Goal: Transaction & Acquisition: Purchase product/service

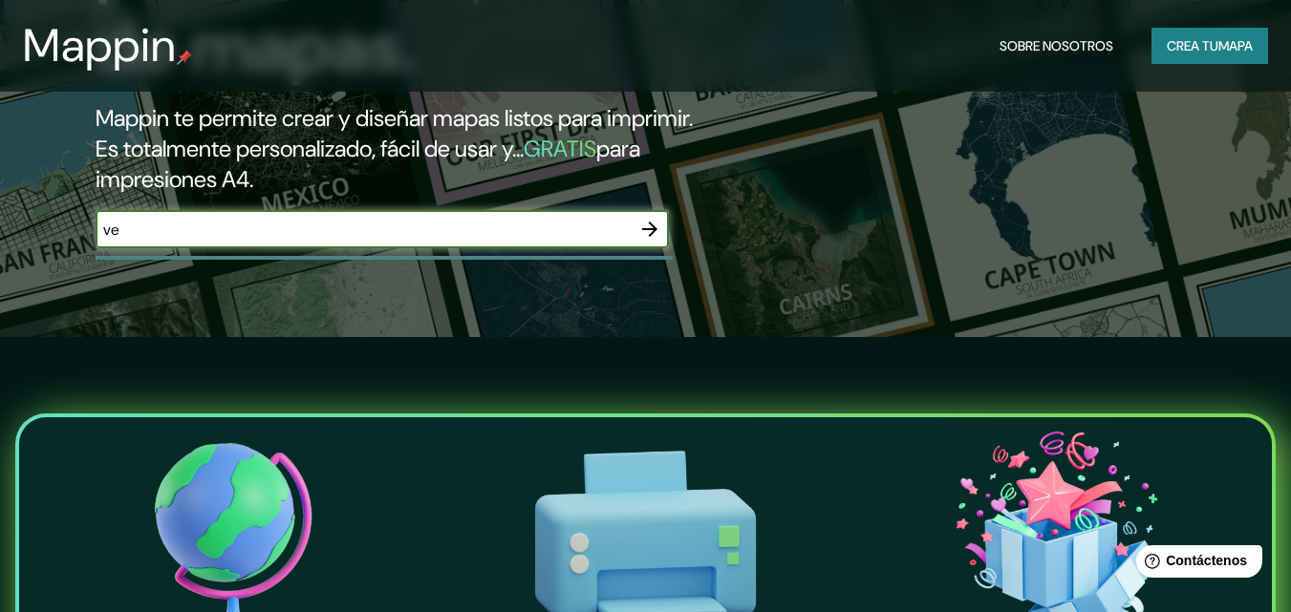
type input "v"
type input "la guajira"
click at [645, 223] on icon "button" at bounding box center [649, 229] width 23 height 23
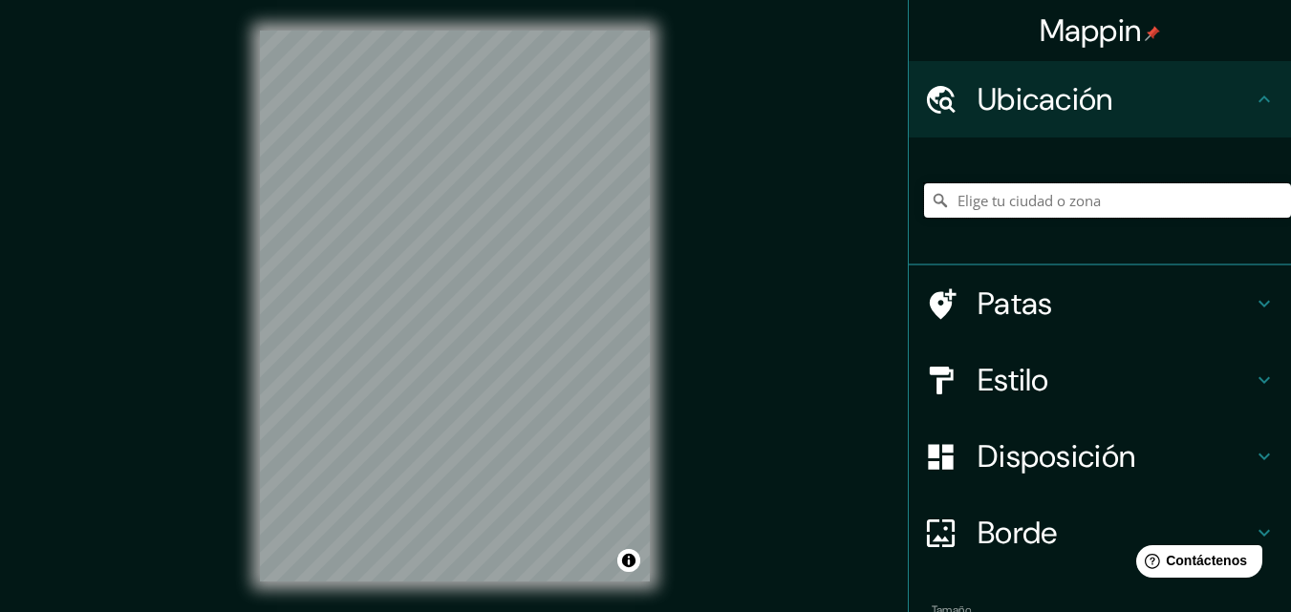
click at [983, 195] on input "Elige tu ciudad o zona" at bounding box center [1107, 200] width 367 height 34
click at [1082, 182] on div at bounding box center [1107, 201] width 367 height 96
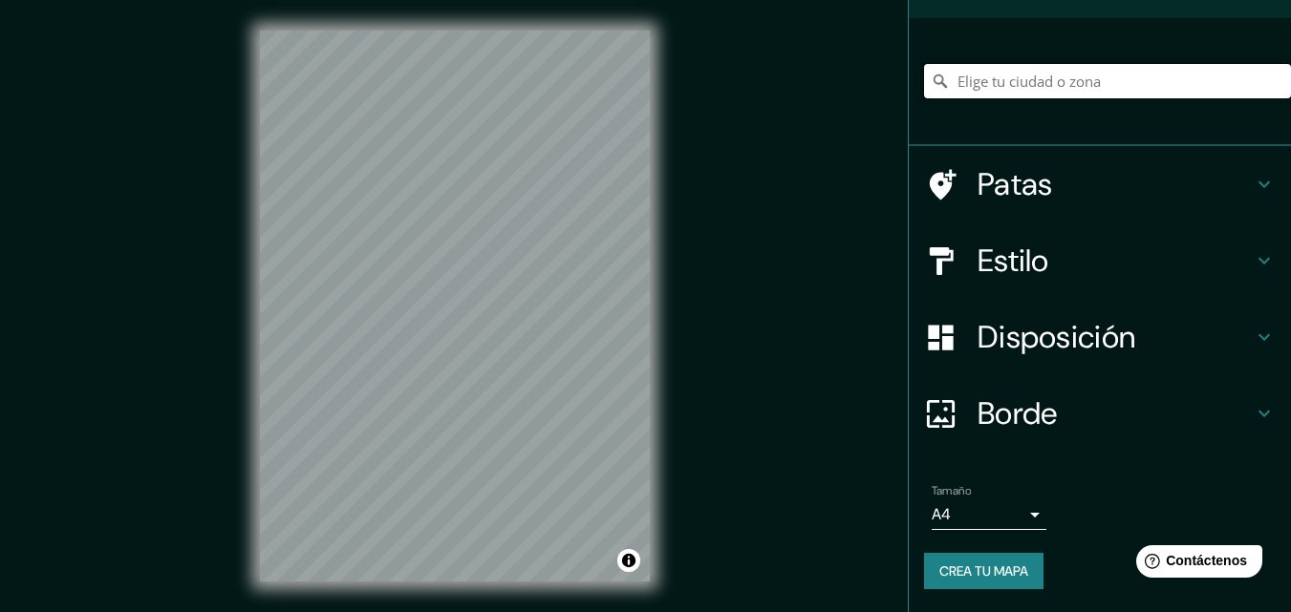
click at [1058, 76] on input "Elige tu ciudad o zona" at bounding box center [1107, 81] width 367 height 34
click at [1124, 86] on input "La Guaira, Venezuela" at bounding box center [1107, 81] width 367 height 34
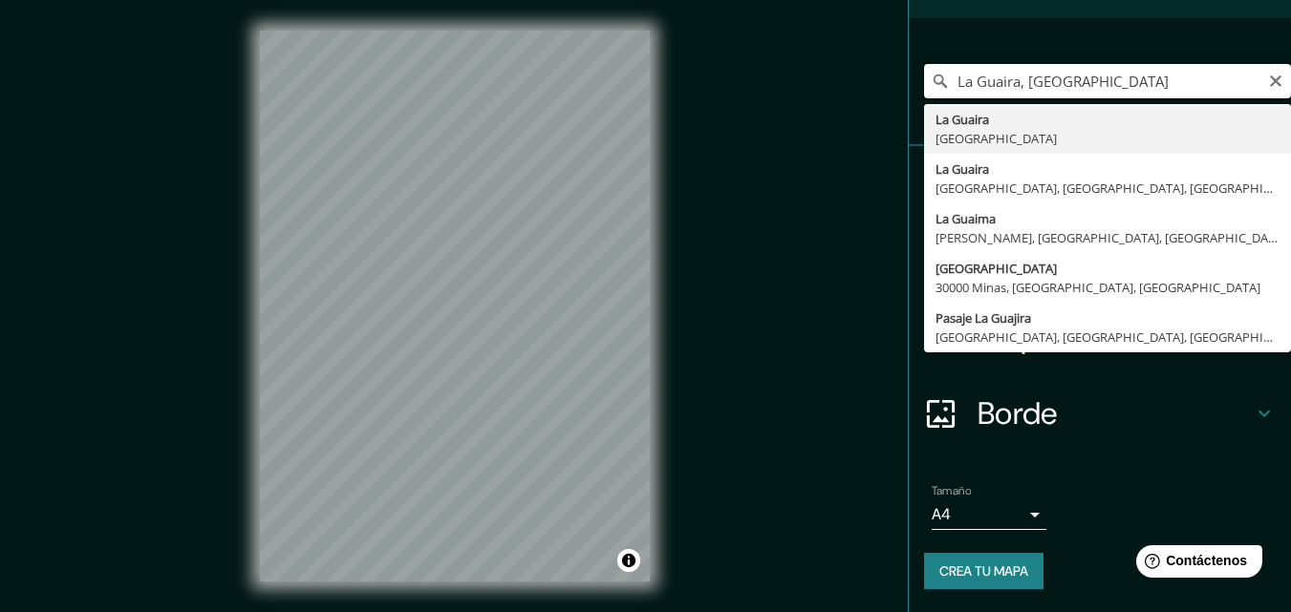
click at [989, 79] on input "La Guaira, Venezuela" at bounding box center [1107, 81] width 367 height 34
click at [1114, 87] on input "La Guajira, Venezuela" at bounding box center [1107, 81] width 367 height 34
type input "L"
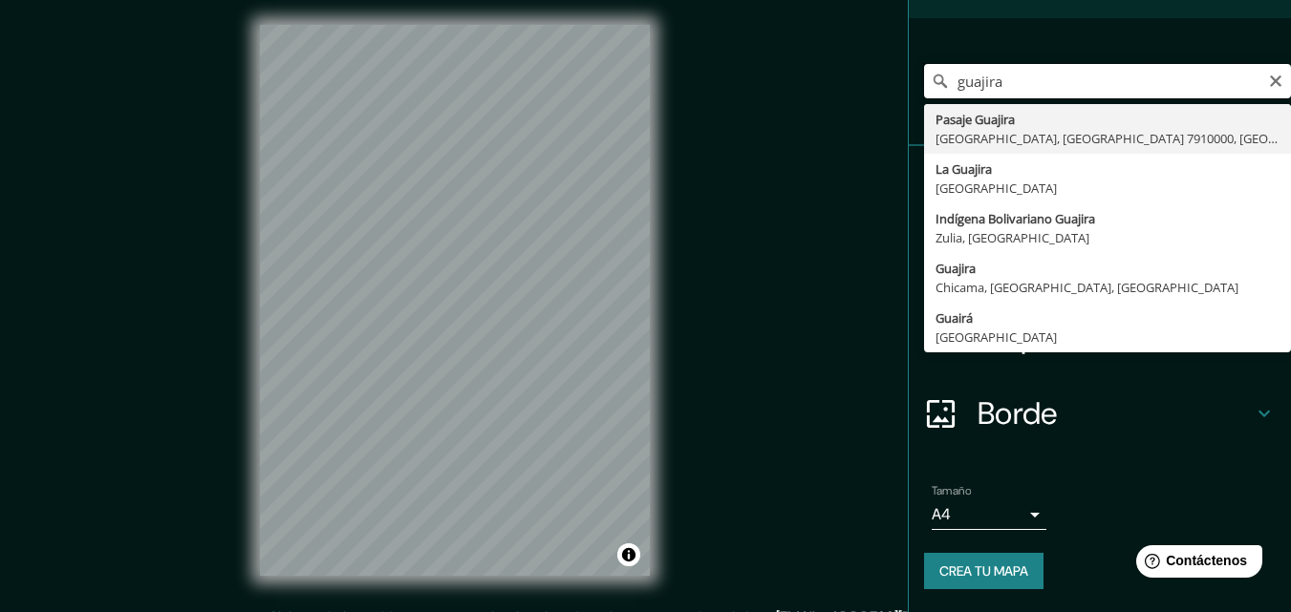
scroll to position [0, 0]
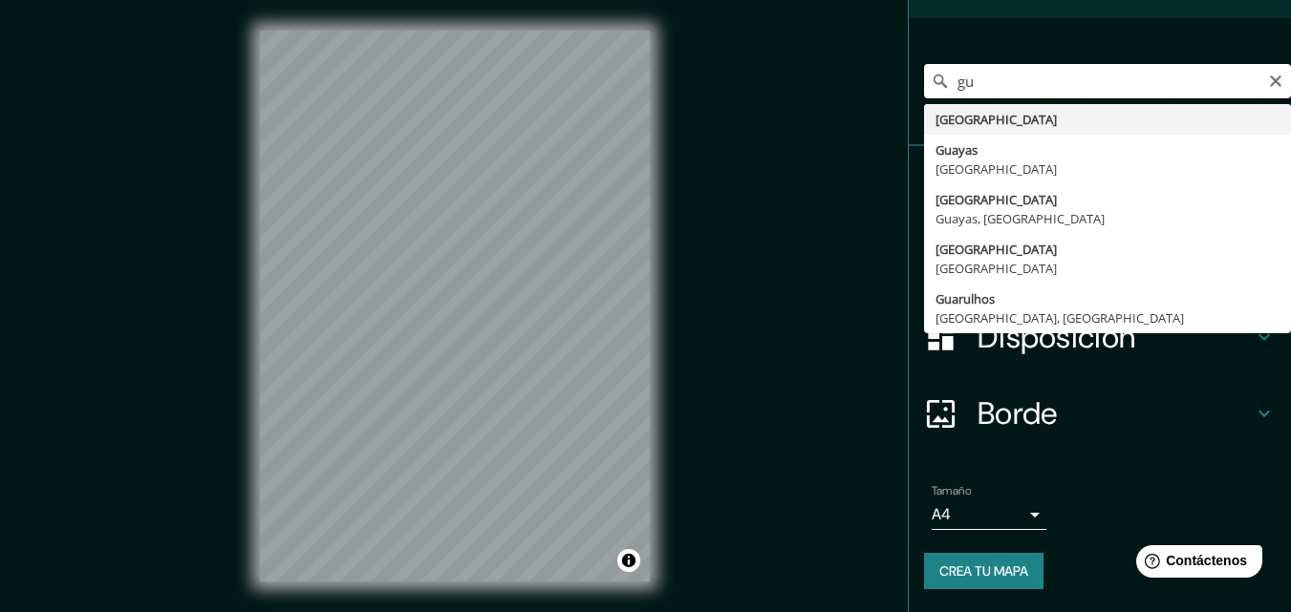
type input "g"
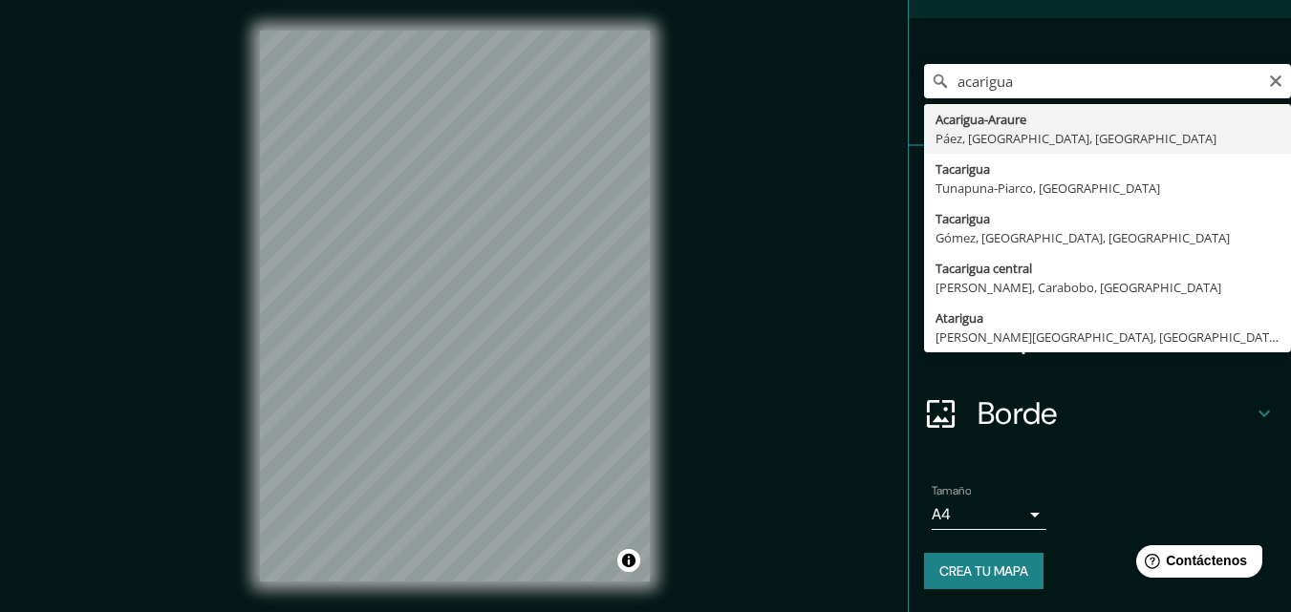
type input "Acarigua-Araure, Páez, Portuguesa, Venezuela"
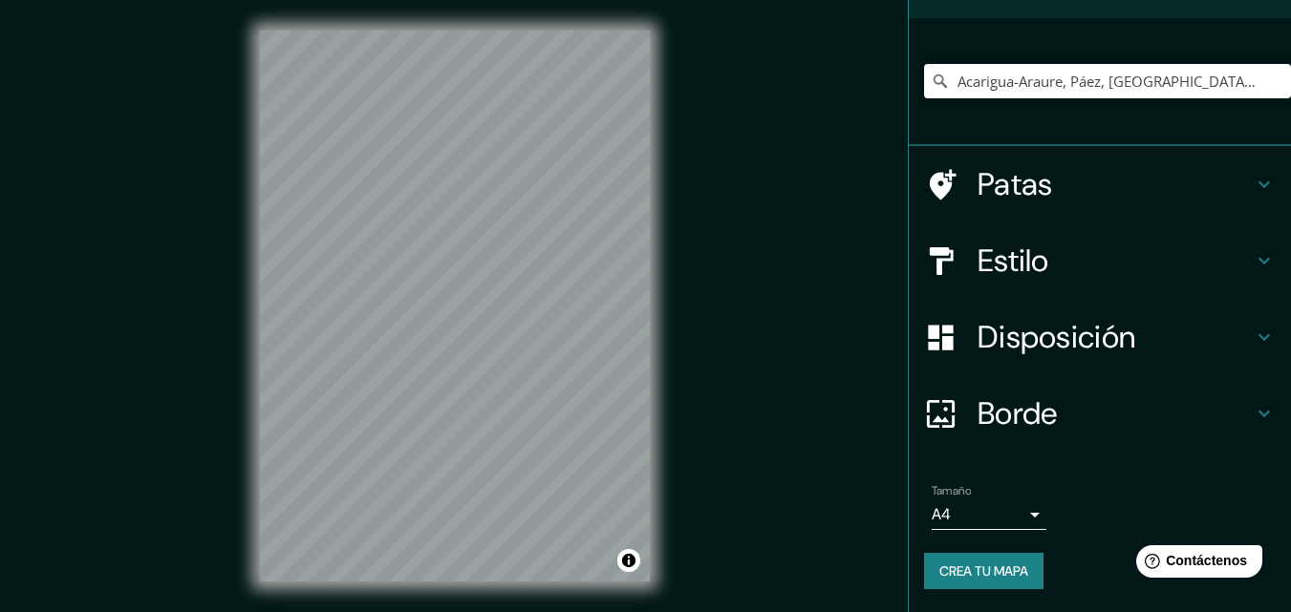
click at [1209, 262] on h4 "Estilo" at bounding box center [1114, 261] width 275 height 38
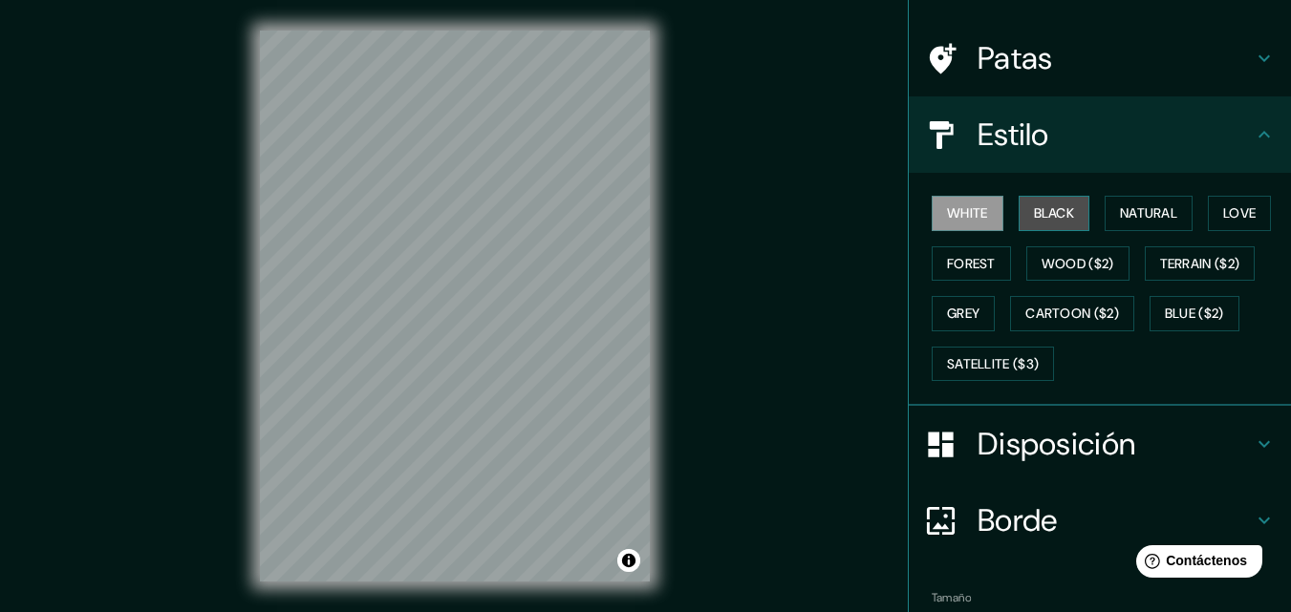
click at [1058, 208] on button "Black" at bounding box center [1054, 213] width 72 height 35
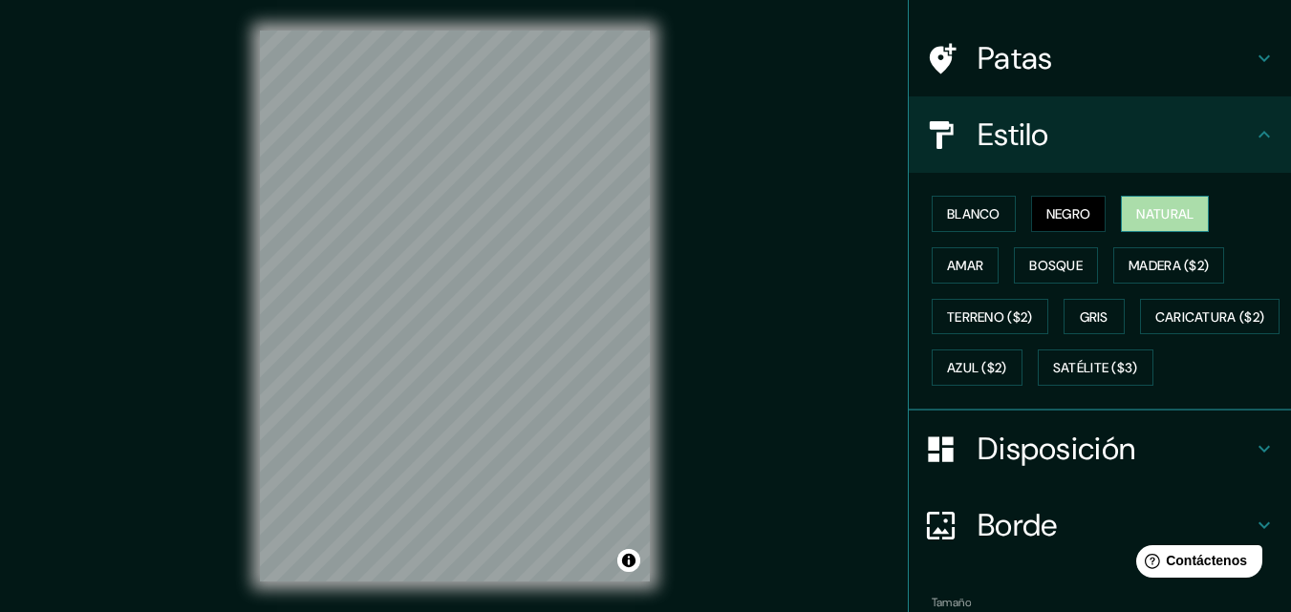
click at [1180, 219] on font "Natural" at bounding box center [1164, 213] width 57 height 17
click at [1067, 201] on button "Negro" at bounding box center [1068, 214] width 75 height 36
click at [967, 265] on font "Amar" at bounding box center [965, 265] width 36 height 17
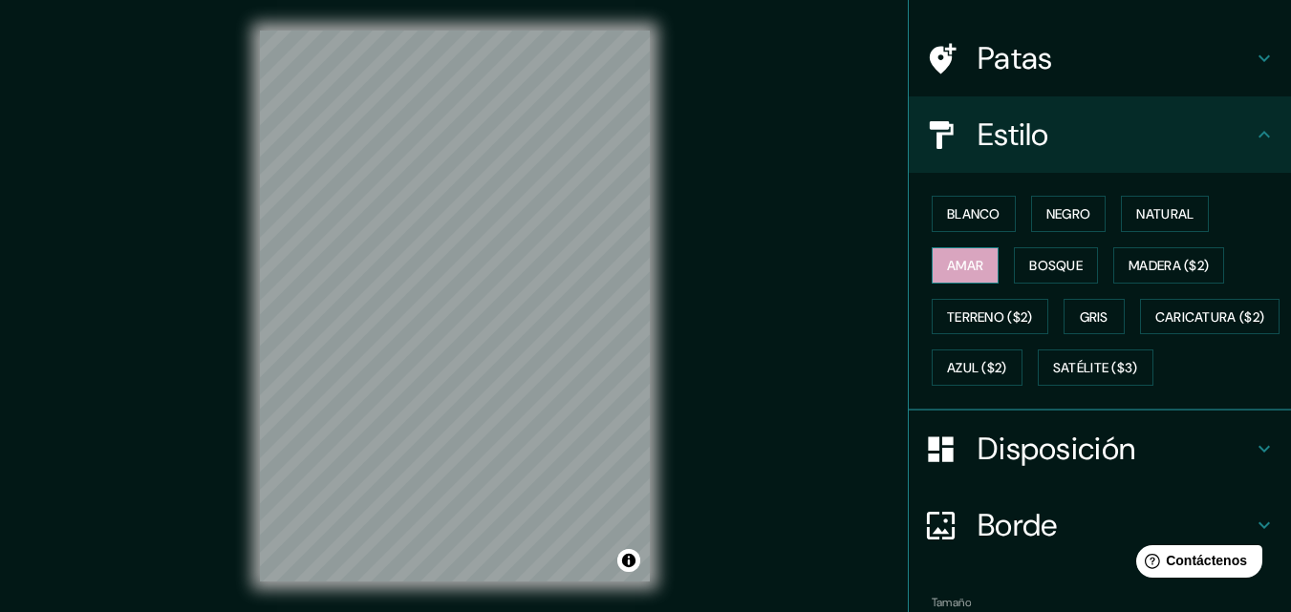
click at [967, 265] on font "Amar" at bounding box center [965, 265] width 36 height 17
click at [1047, 216] on font "Negro" at bounding box center [1068, 213] width 45 height 17
click at [1235, 75] on h4 "Patas" at bounding box center [1114, 58] width 275 height 38
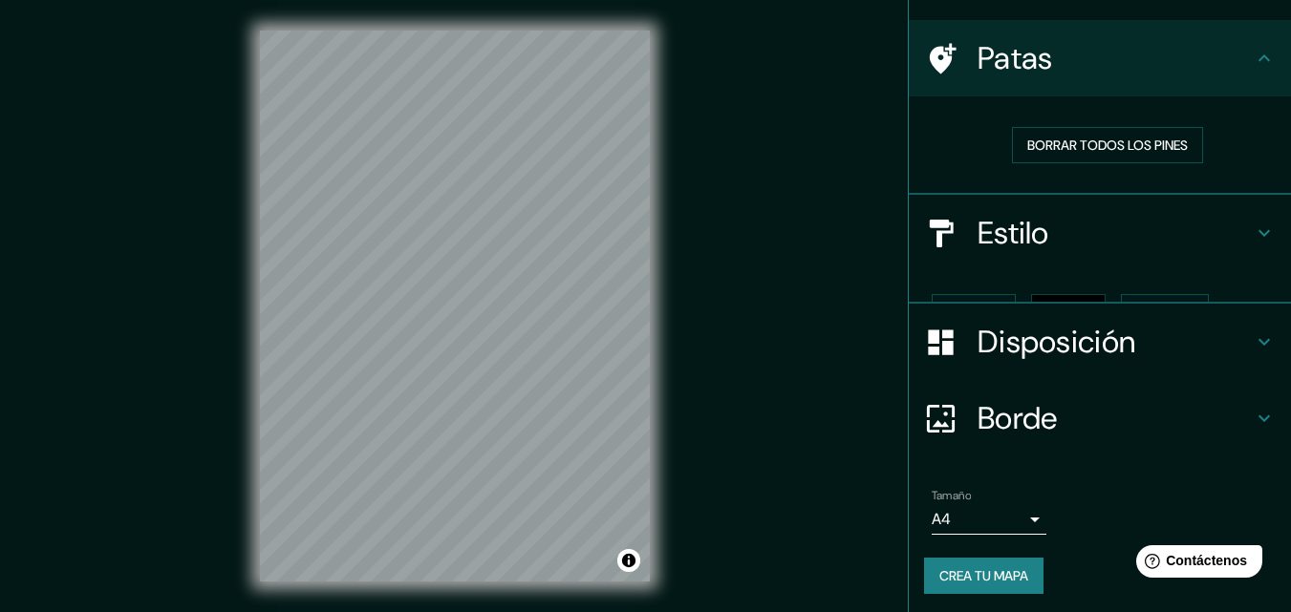
scroll to position [92, 0]
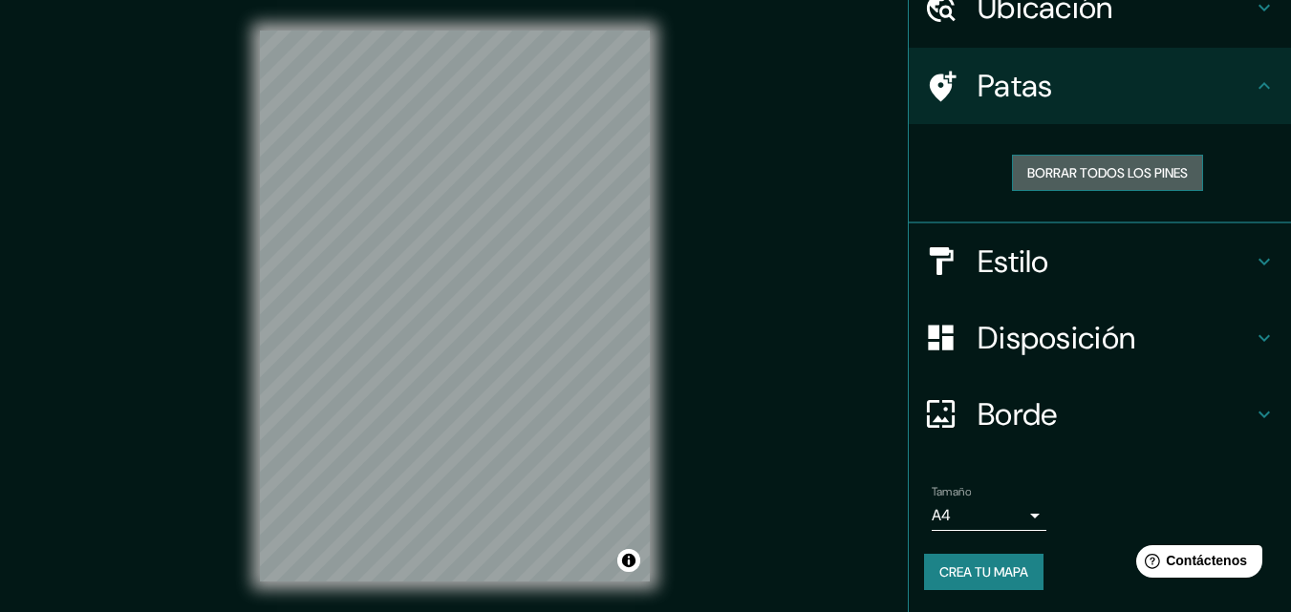
click at [1174, 176] on font "Borrar todos los pines" at bounding box center [1107, 172] width 161 height 17
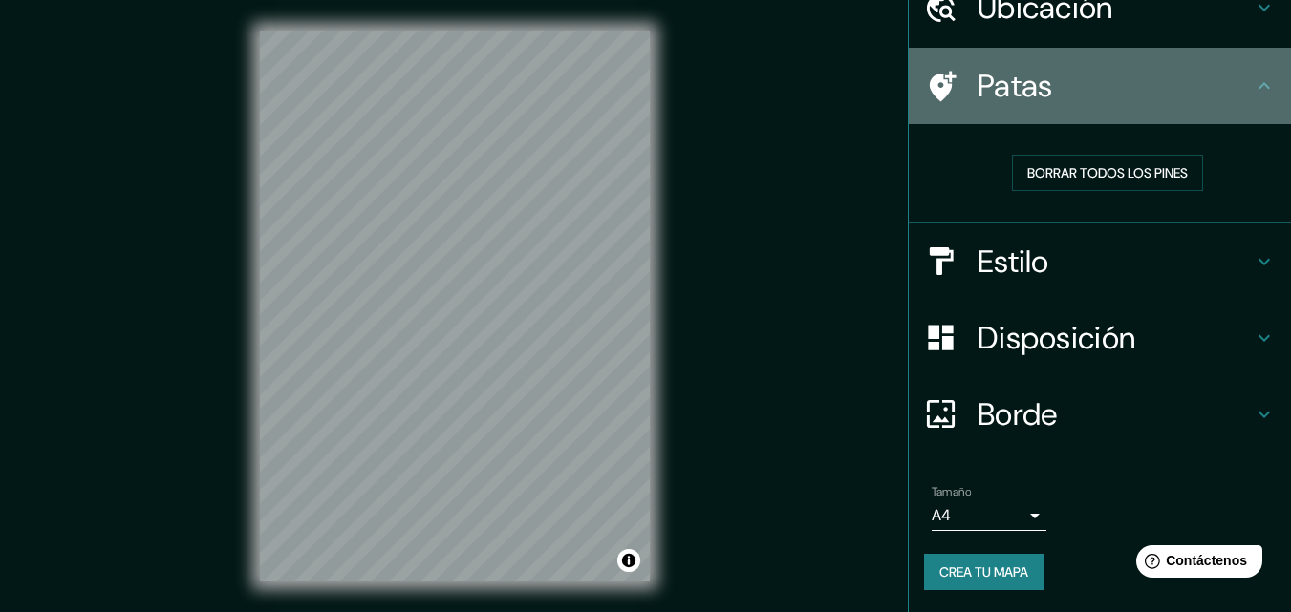
click at [1215, 95] on h4 "Patas" at bounding box center [1114, 86] width 275 height 38
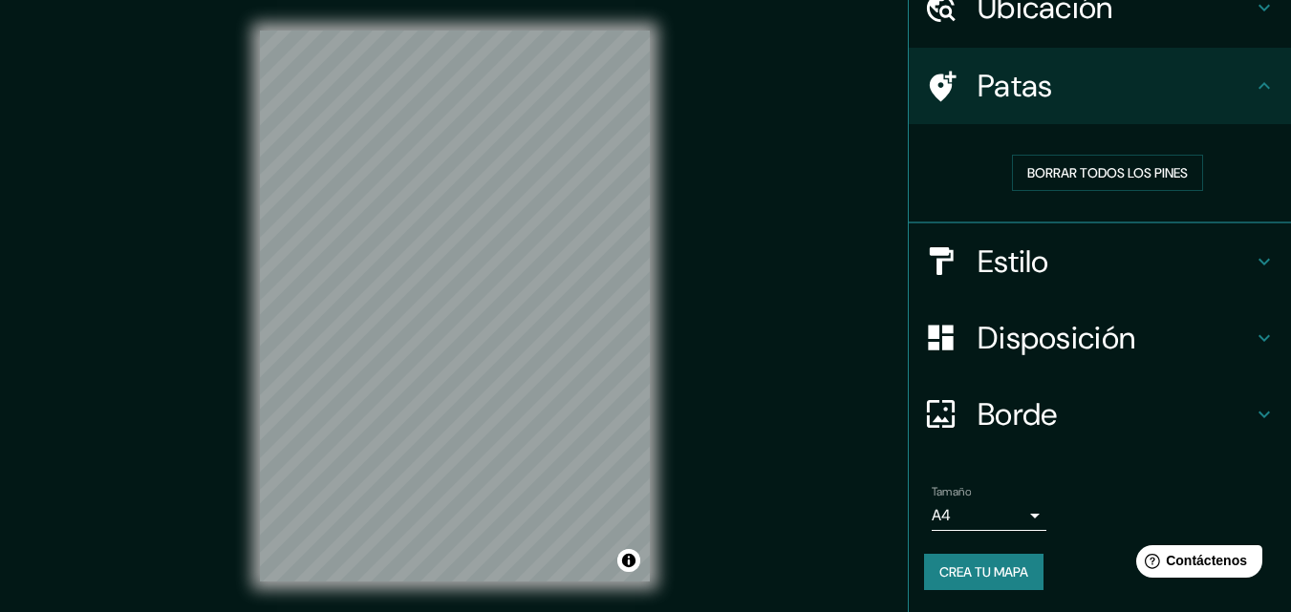
click at [1253, 90] on icon at bounding box center [1264, 86] width 23 height 23
click at [1151, 332] on h4 "Disposición" at bounding box center [1114, 338] width 275 height 38
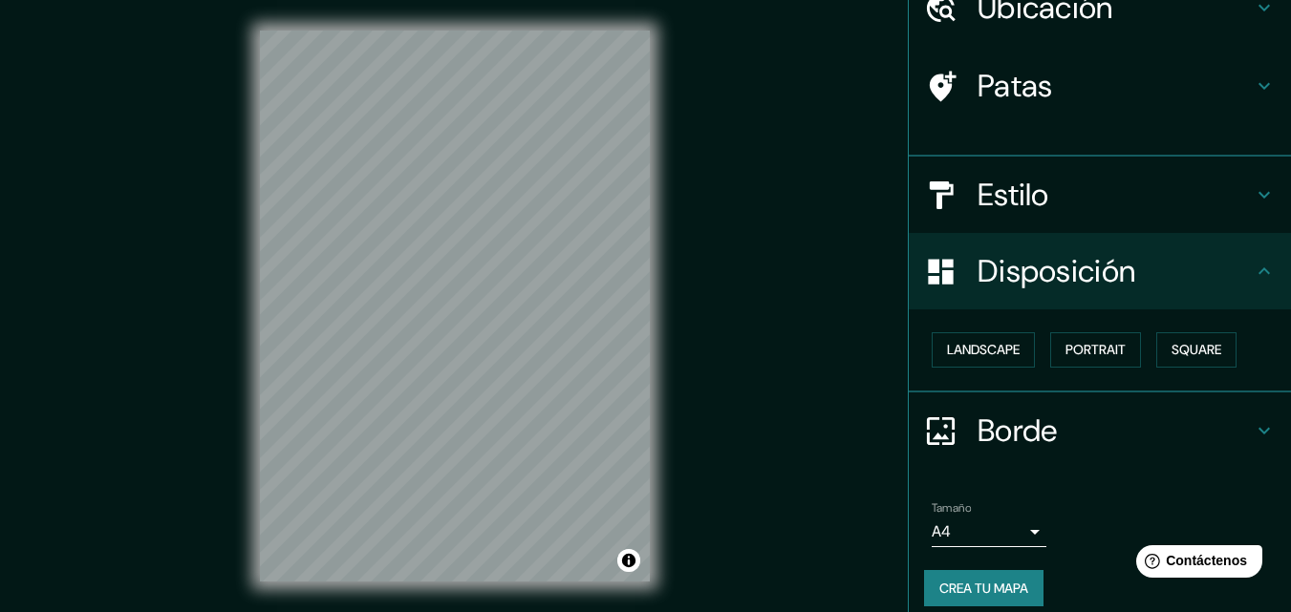
scroll to position [76, 0]
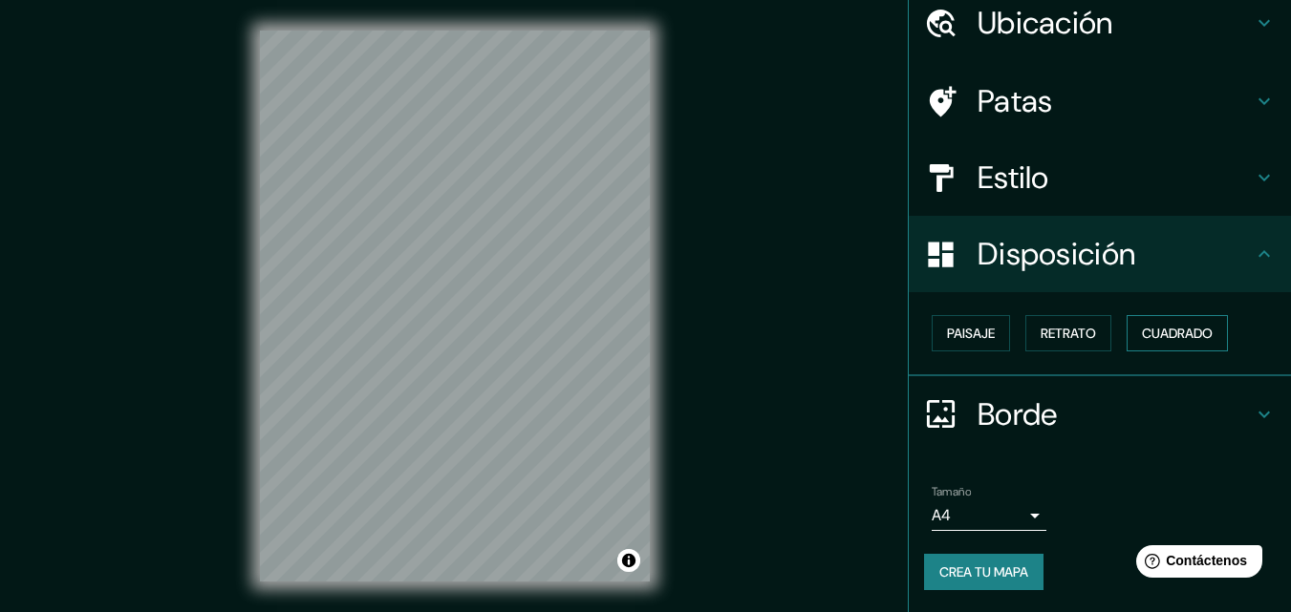
click at [1174, 339] on font "Cuadrado" at bounding box center [1177, 333] width 71 height 17
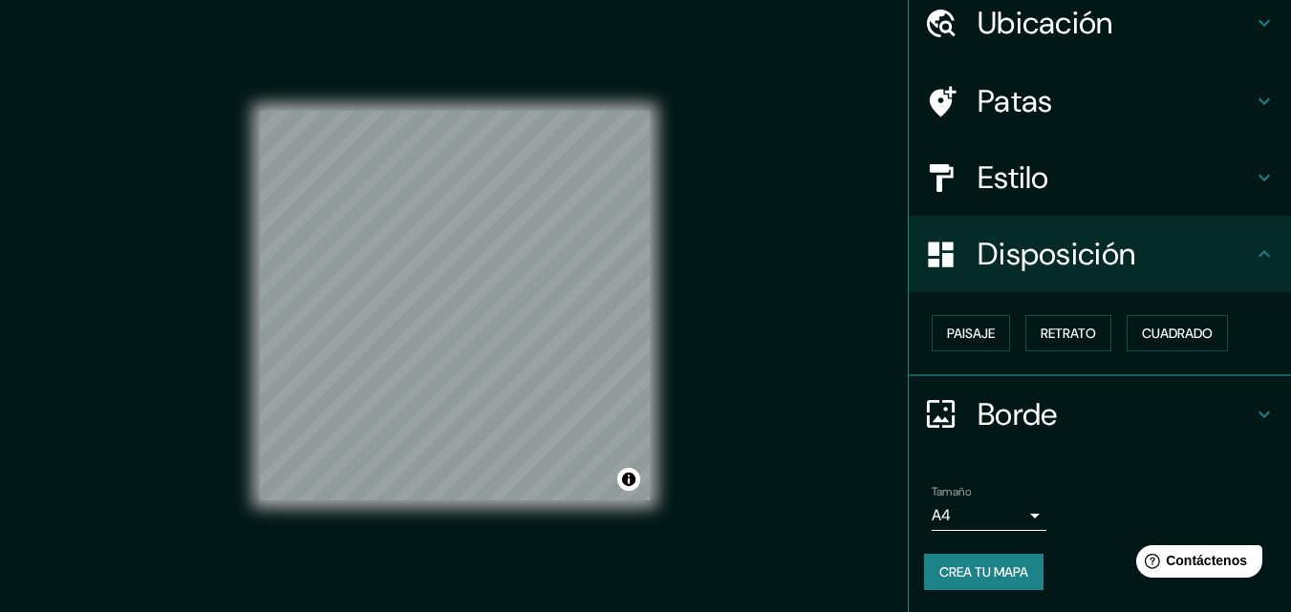
click at [1244, 268] on div "Disposición" at bounding box center [1100, 254] width 382 height 76
click at [982, 564] on font "Crea tu mapa" at bounding box center [983, 572] width 89 height 17
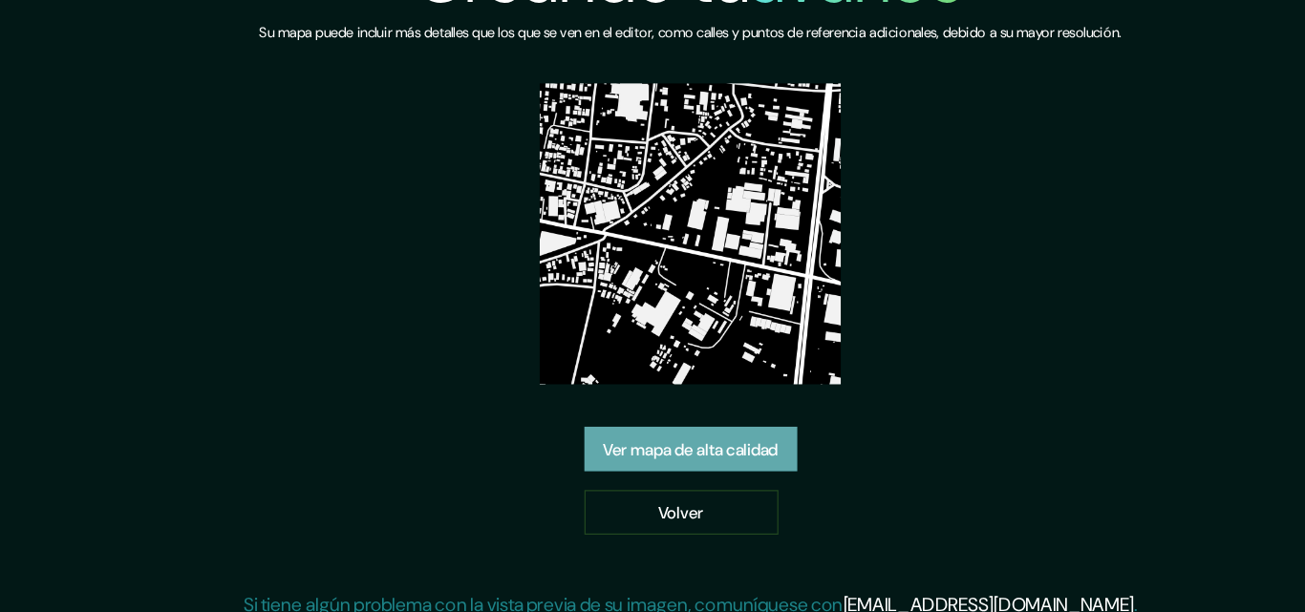
click at [661, 415] on font "Ver mapa de alta calidad" at bounding box center [653, 417] width 142 height 17
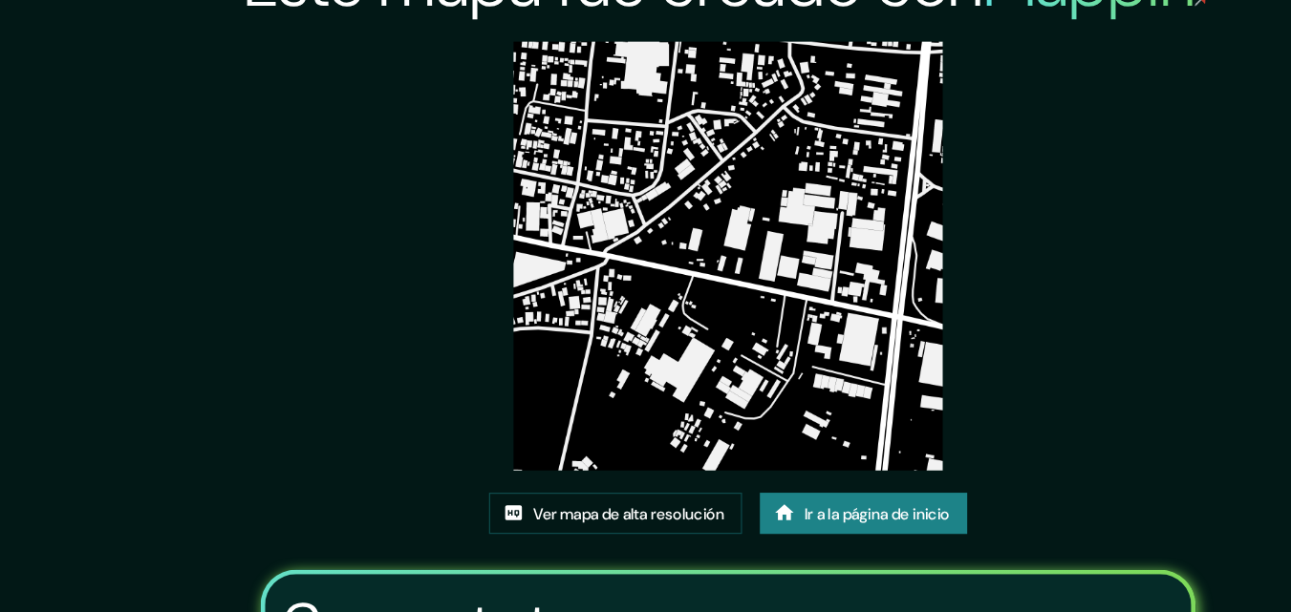
click at [816, 481] on font "Ir a la página de inicio" at bounding box center [773, 489] width 124 height 17
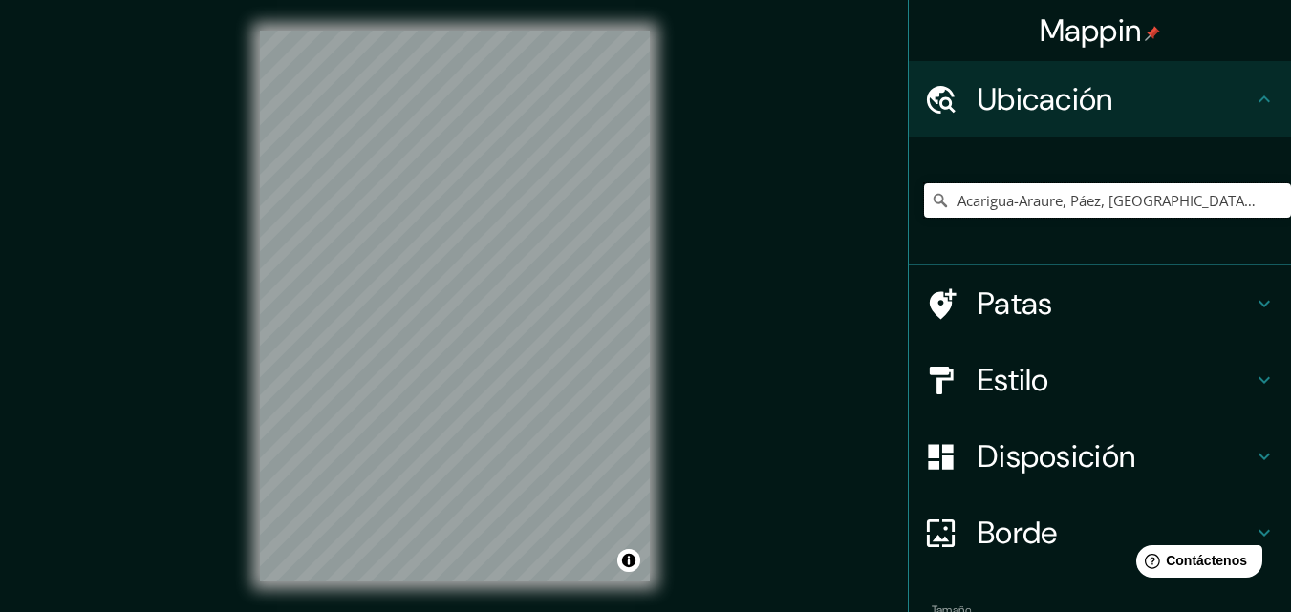
click at [1167, 195] on input "Acarigua-Araure, Páez, [GEOGRAPHIC_DATA], [GEOGRAPHIC_DATA]" at bounding box center [1107, 200] width 367 height 34
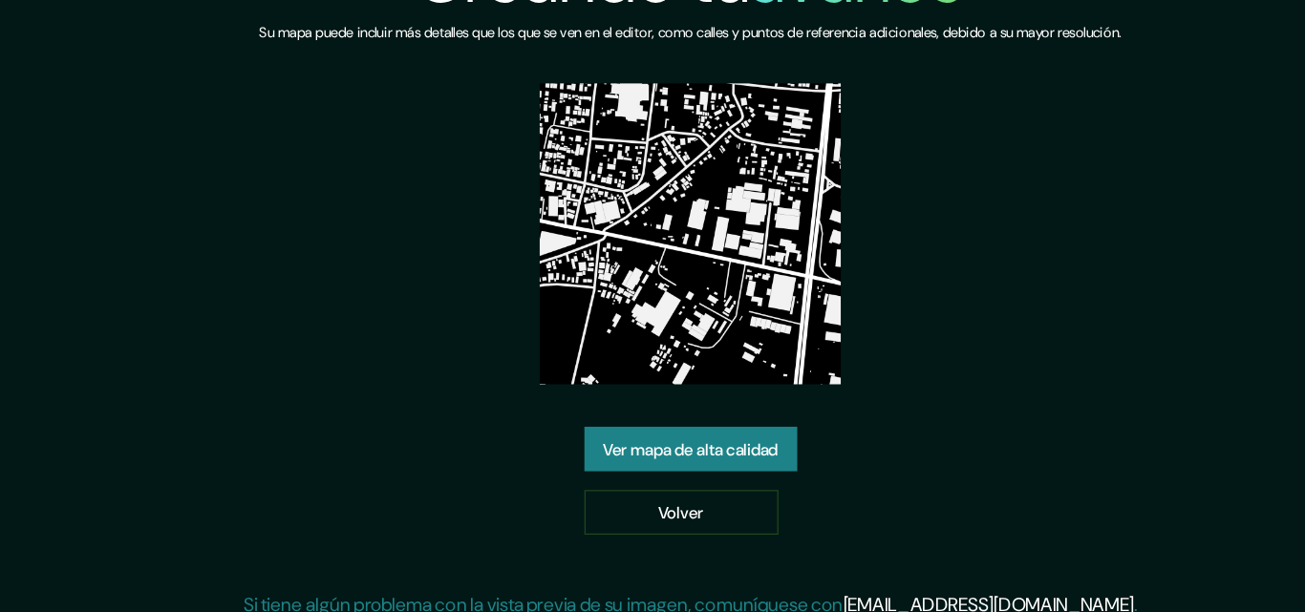
click at [712, 421] on font "Ver mapa de alta calidad" at bounding box center [653, 417] width 142 height 17
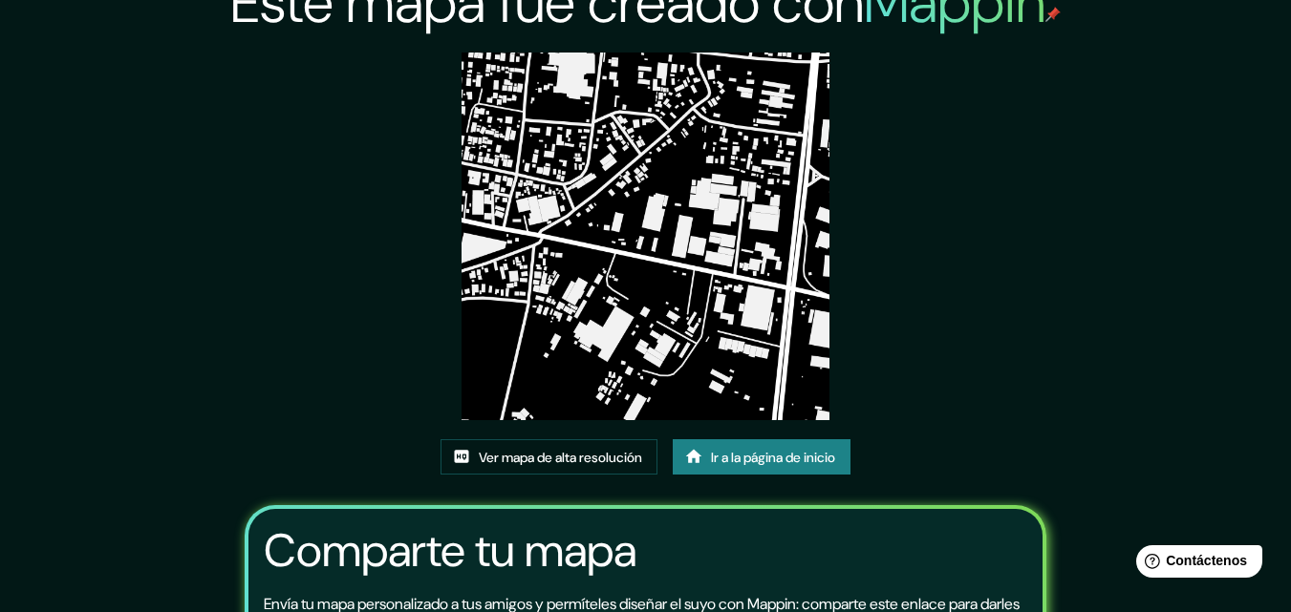
scroll to position [33, 0]
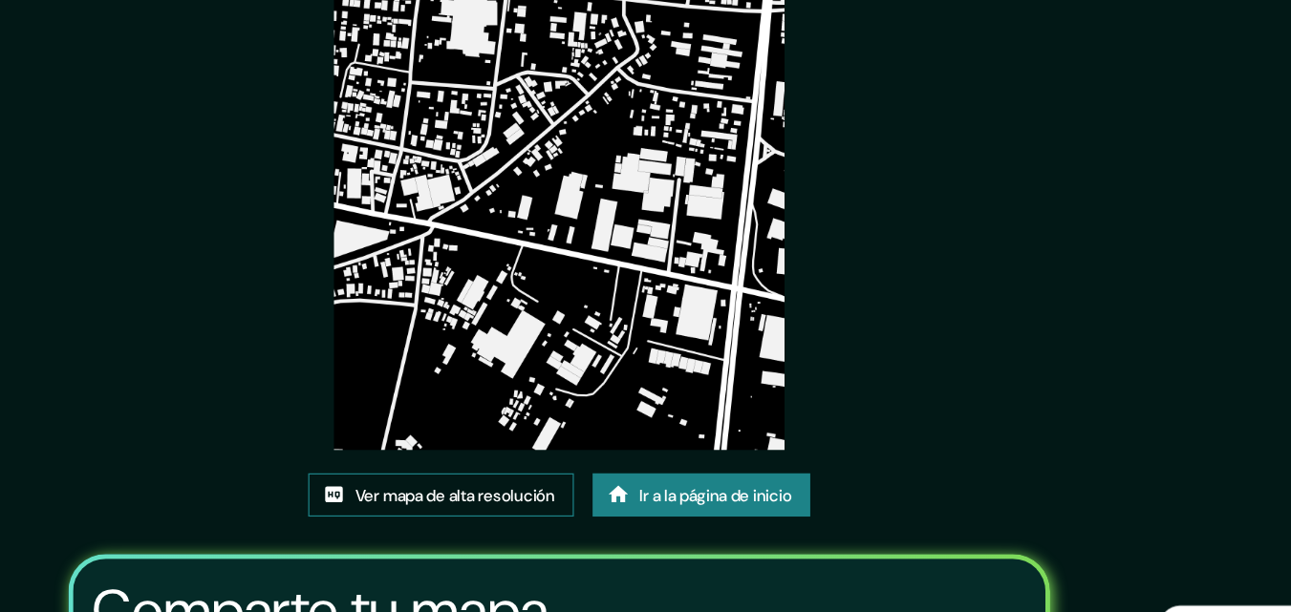
click at [588, 454] on font "Ver mapa de alta resolución" at bounding box center [560, 455] width 163 height 17
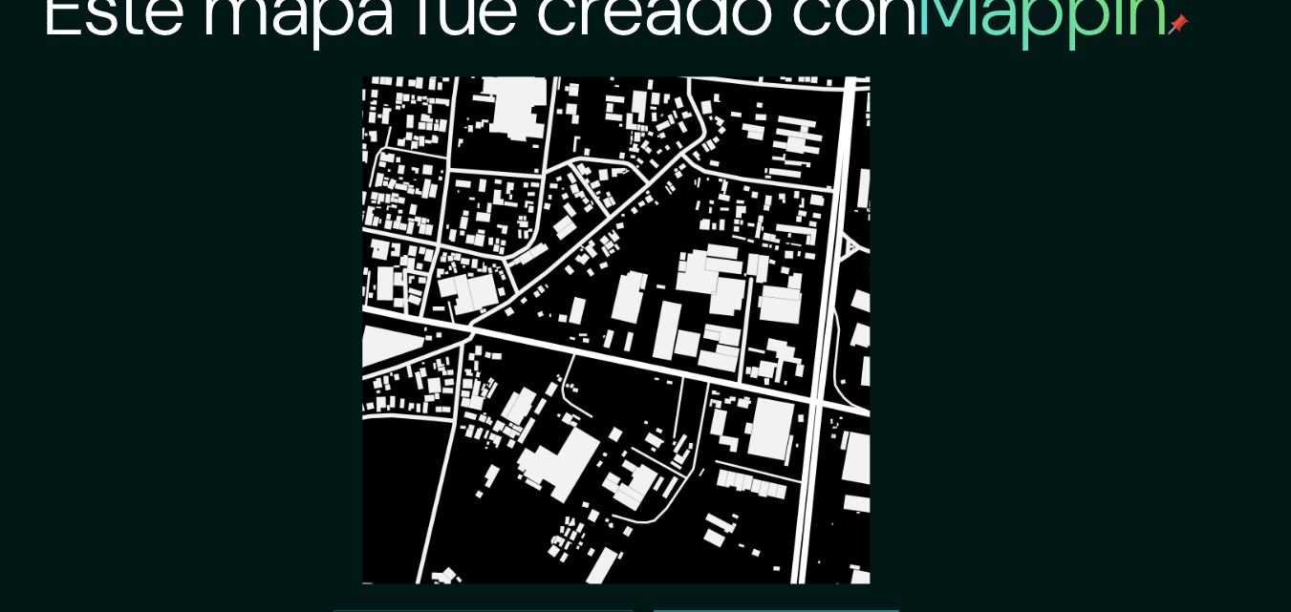
scroll to position [28, 0]
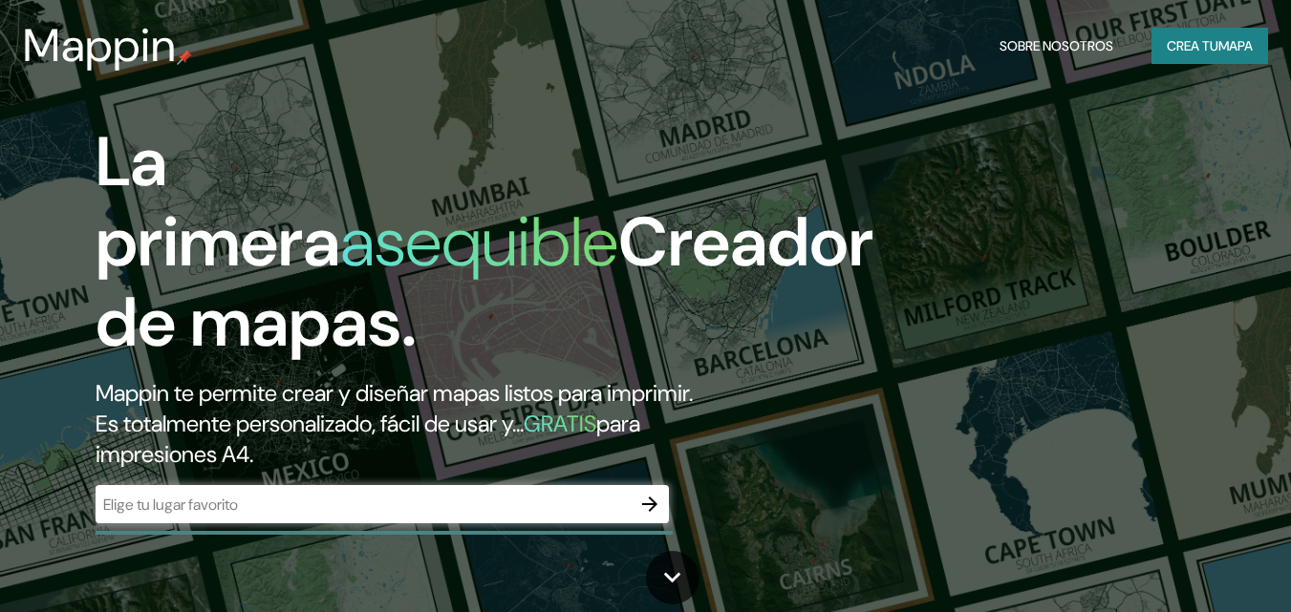
click at [435, 465] on h2 "Mappin te permite crear y diseñar mapas listos para imprimir. Es totalmente per…" at bounding box center [419, 424] width 646 height 92
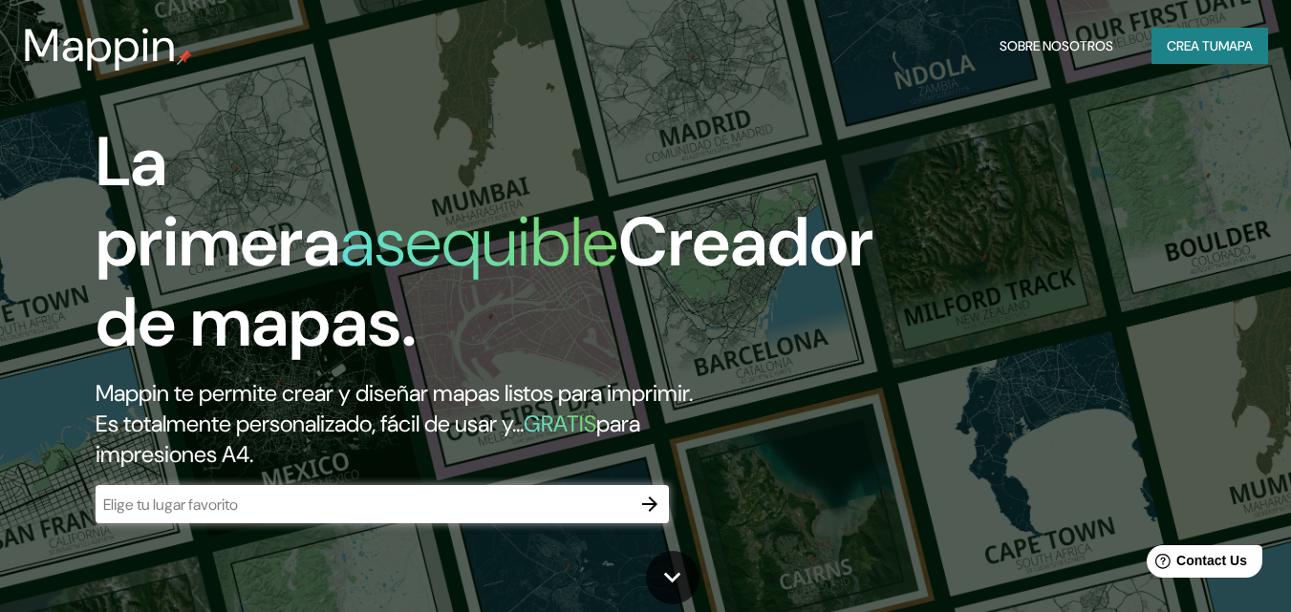
click at [376, 491] on div "​" at bounding box center [382, 504] width 573 height 38
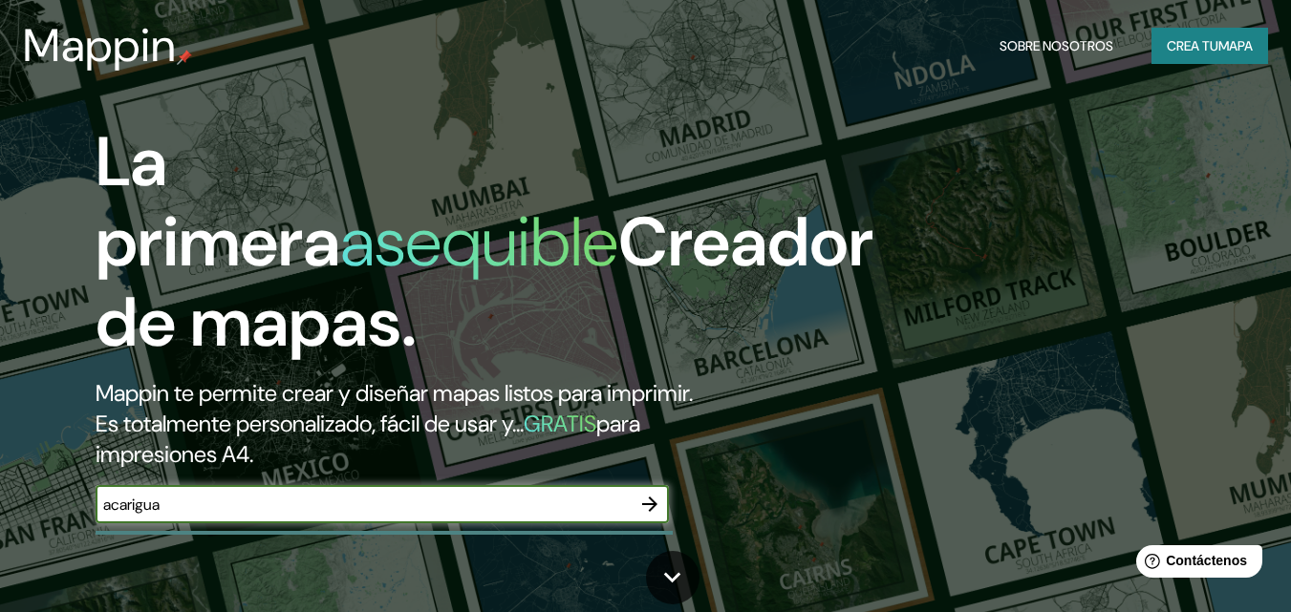
type input "acarigua"
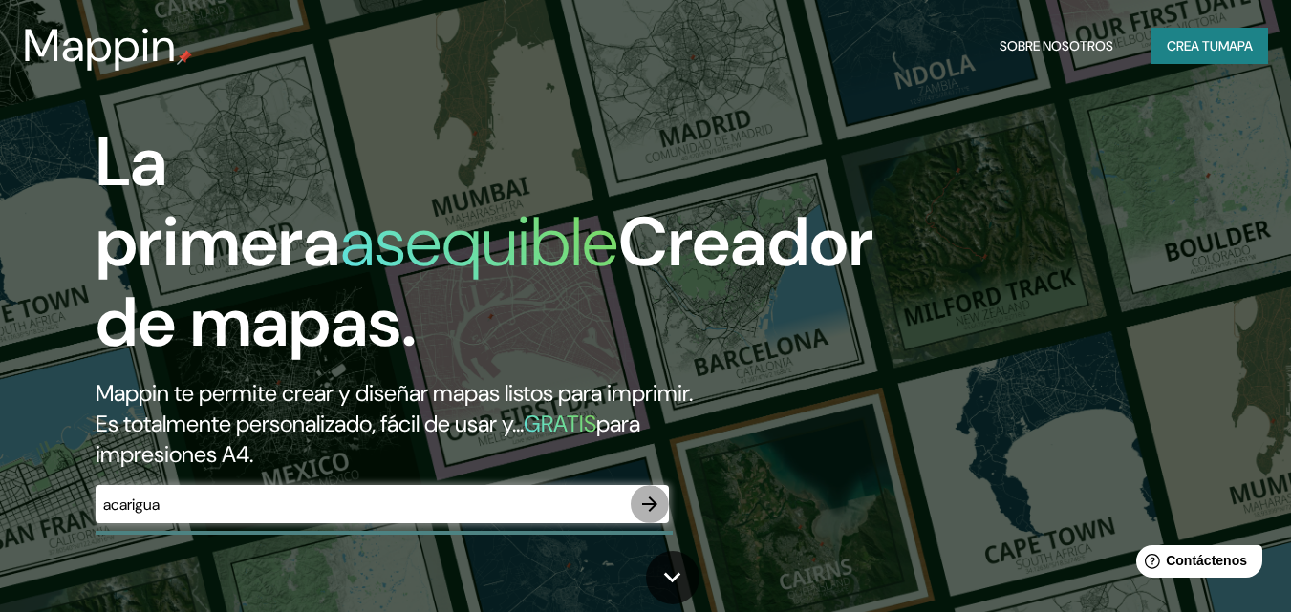
click at [658, 503] on icon "button" at bounding box center [649, 504] width 23 height 23
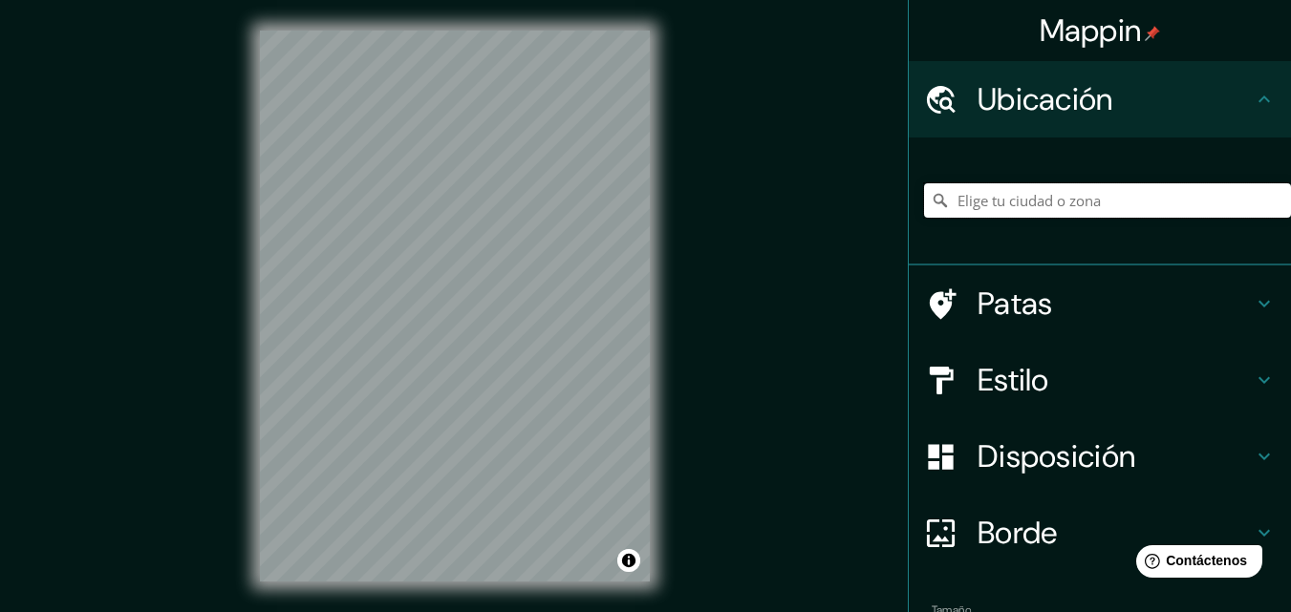
click at [1089, 201] on input "Elige tu ciudad o zona" at bounding box center [1107, 200] width 367 height 34
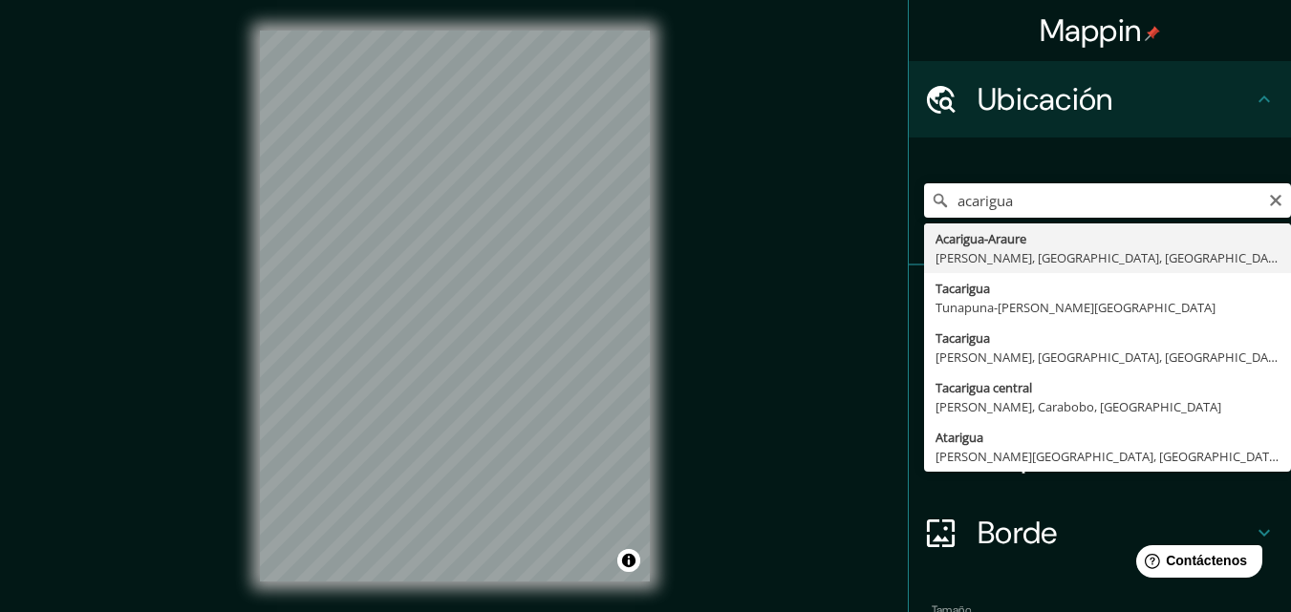
type input "Acarigua-Araure, Páez, Portuguesa, Venezuela"
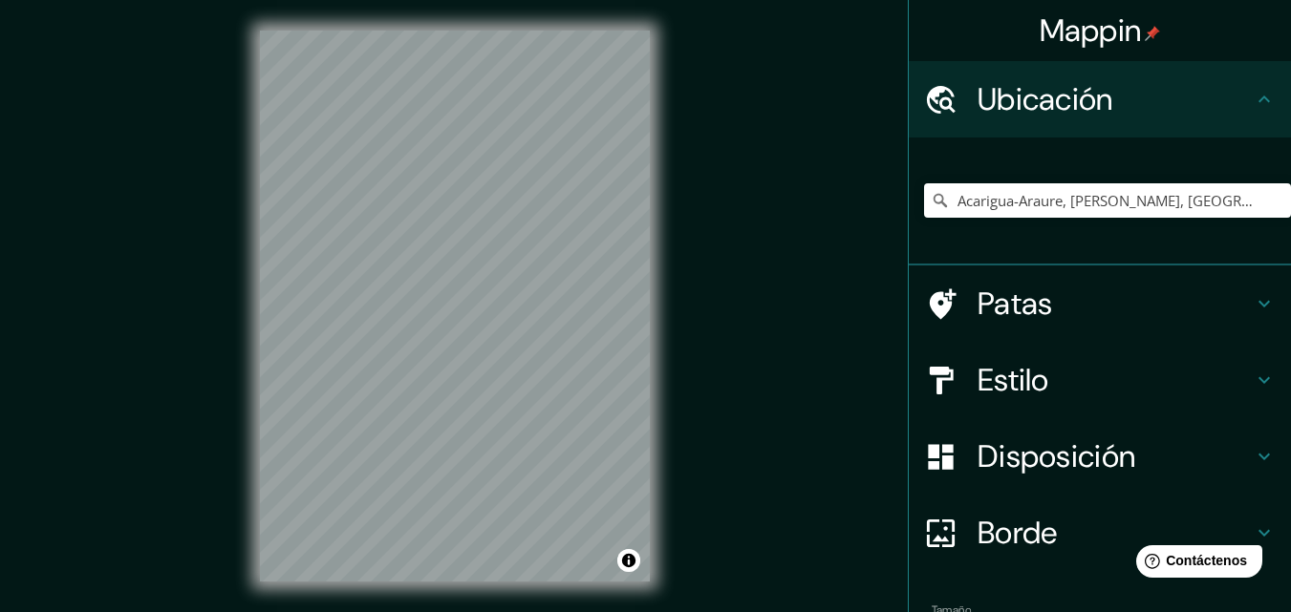
click at [977, 369] on font "Estilo" at bounding box center [1013, 380] width 72 height 40
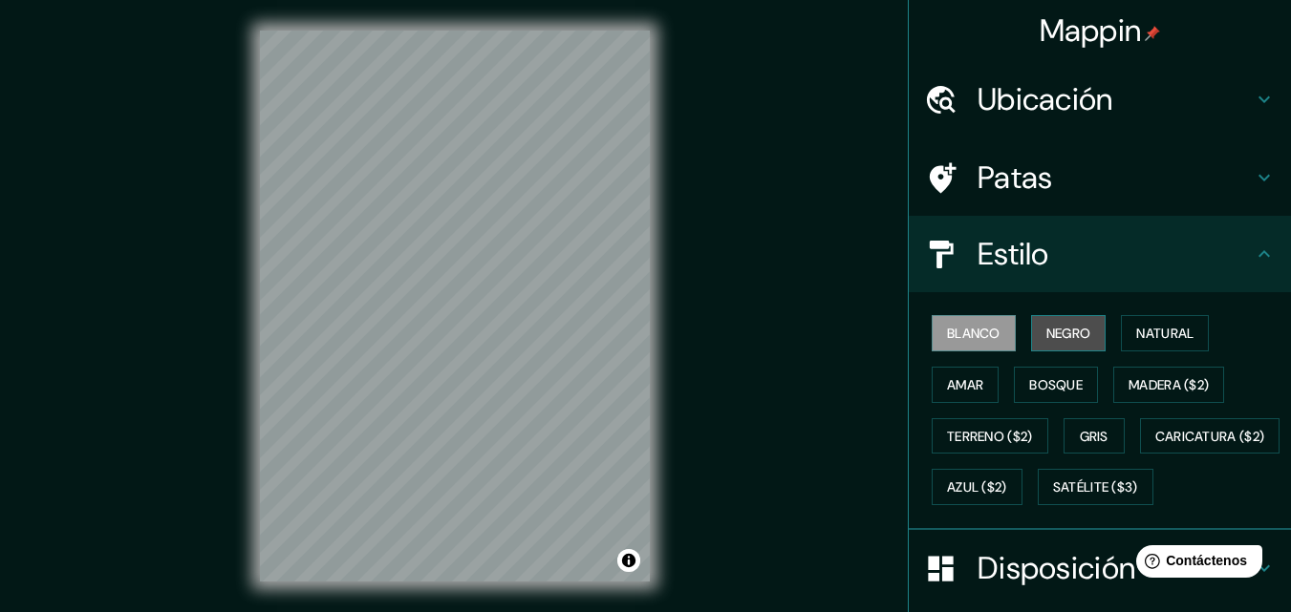
click at [1079, 337] on font "Negro" at bounding box center [1068, 333] width 45 height 17
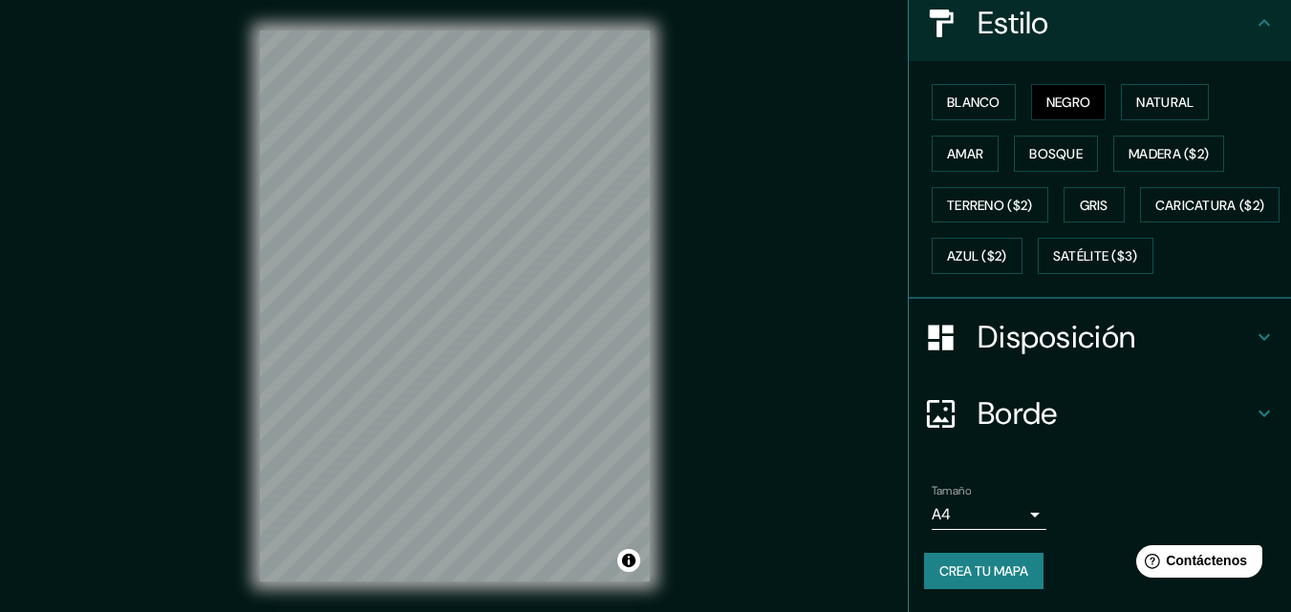
scroll to position [282, 0]
click at [1235, 409] on h4 "Borde" at bounding box center [1114, 414] width 275 height 38
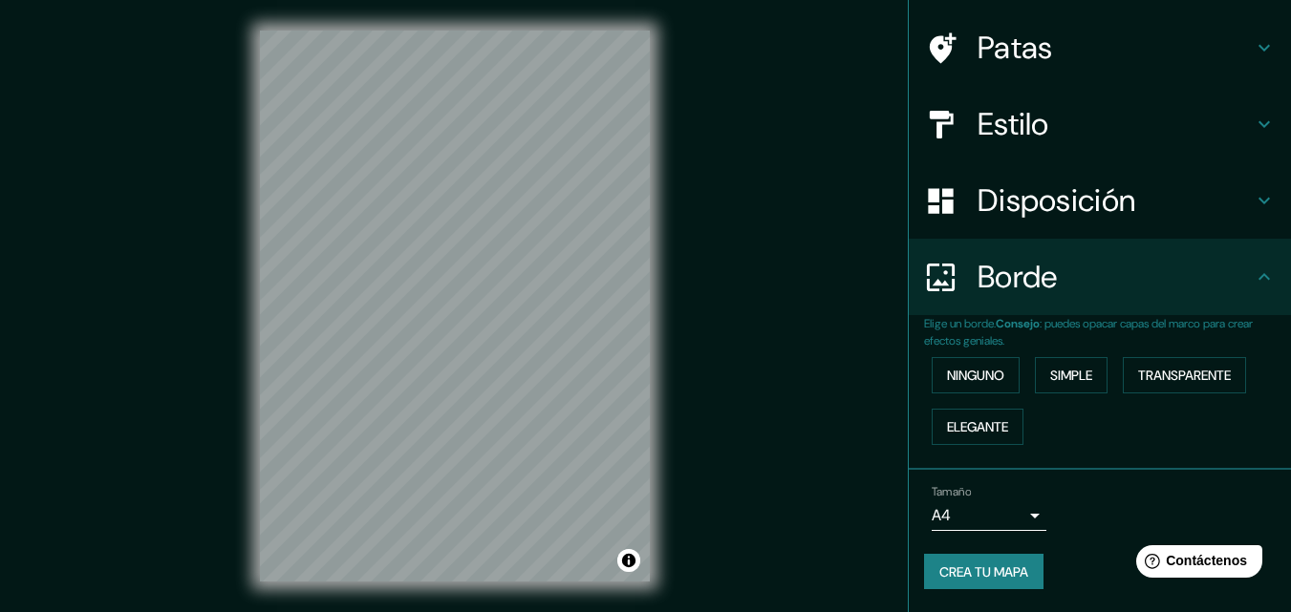
scroll to position [130, 0]
click at [1077, 371] on font "Simple" at bounding box center [1071, 375] width 42 height 17
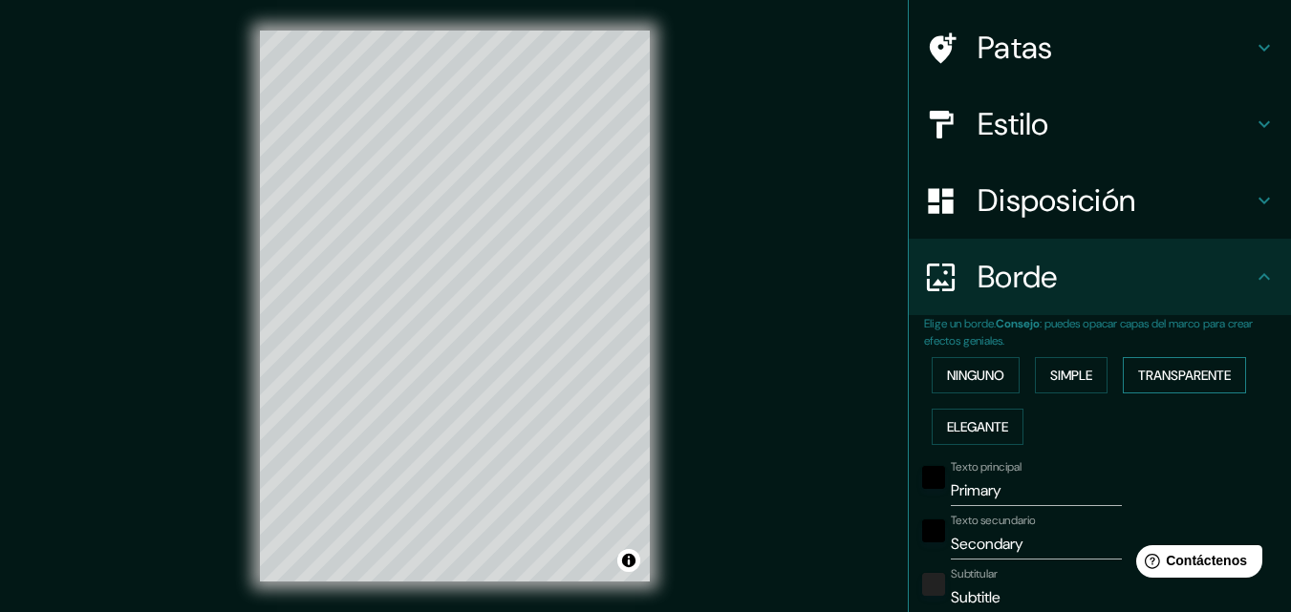
click at [1178, 381] on font "Transparente" at bounding box center [1184, 375] width 93 height 17
click at [990, 438] on font "Elegante" at bounding box center [977, 427] width 61 height 25
click at [991, 391] on button "Ninguno" at bounding box center [976, 375] width 88 height 36
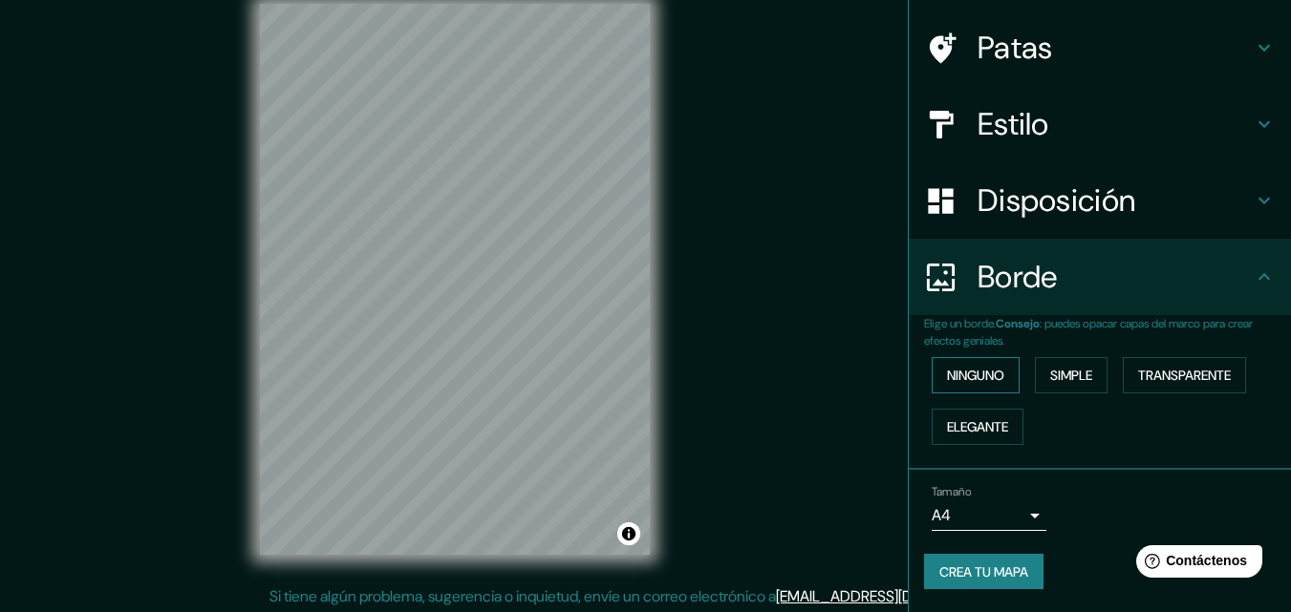
scroll to position [31, 0]
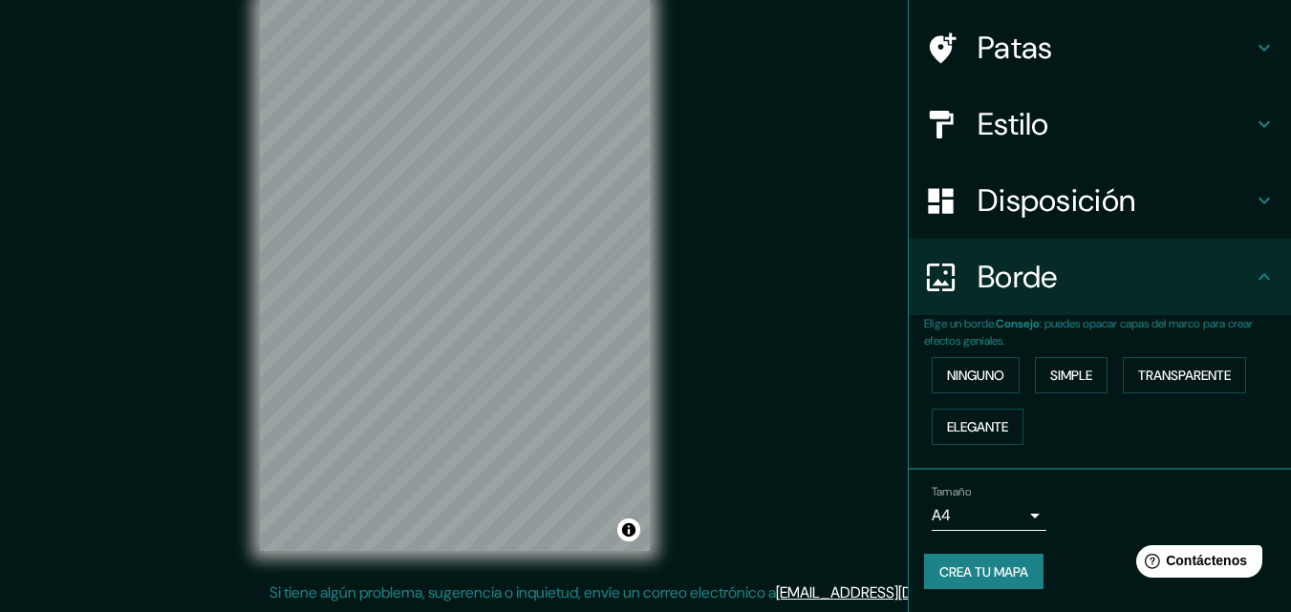
click at [1014, 522] on body "Mappin Ubicación Acarigua-Araure, Páez, Portuguesa, Venezuela Patas Estilo Disp…" at bounding box center [645, 275] width 1291 height 612
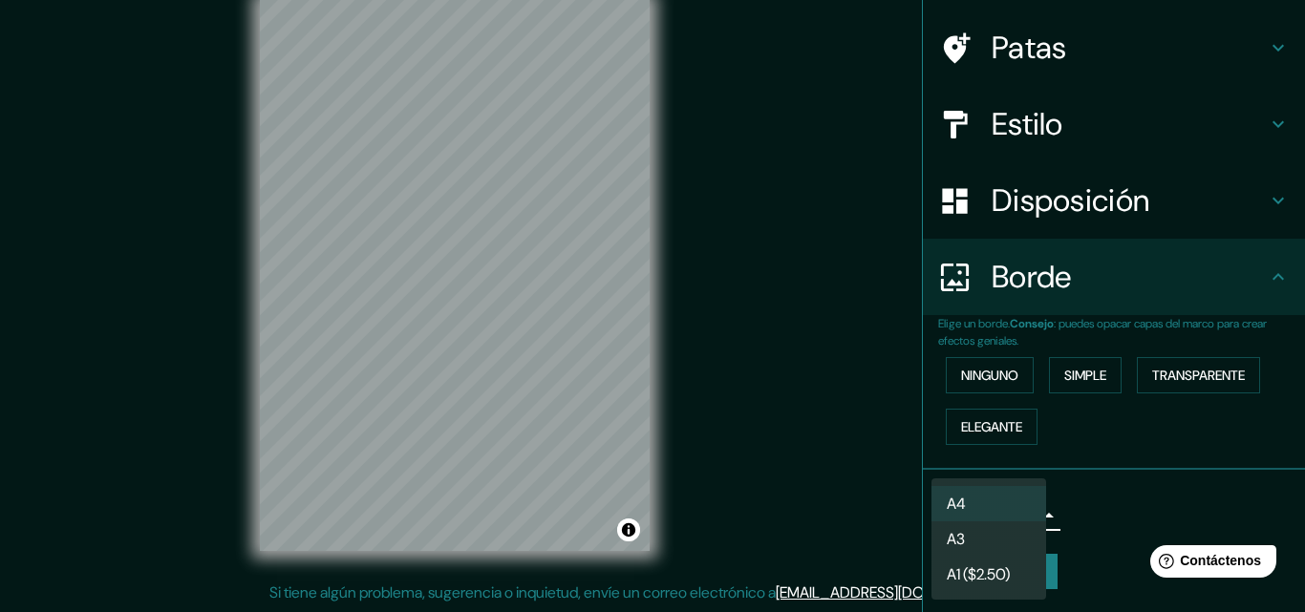
click at [1017, 540] on li "A3" at bounding box center [989, 539] width 115 height 35
type input "a4"
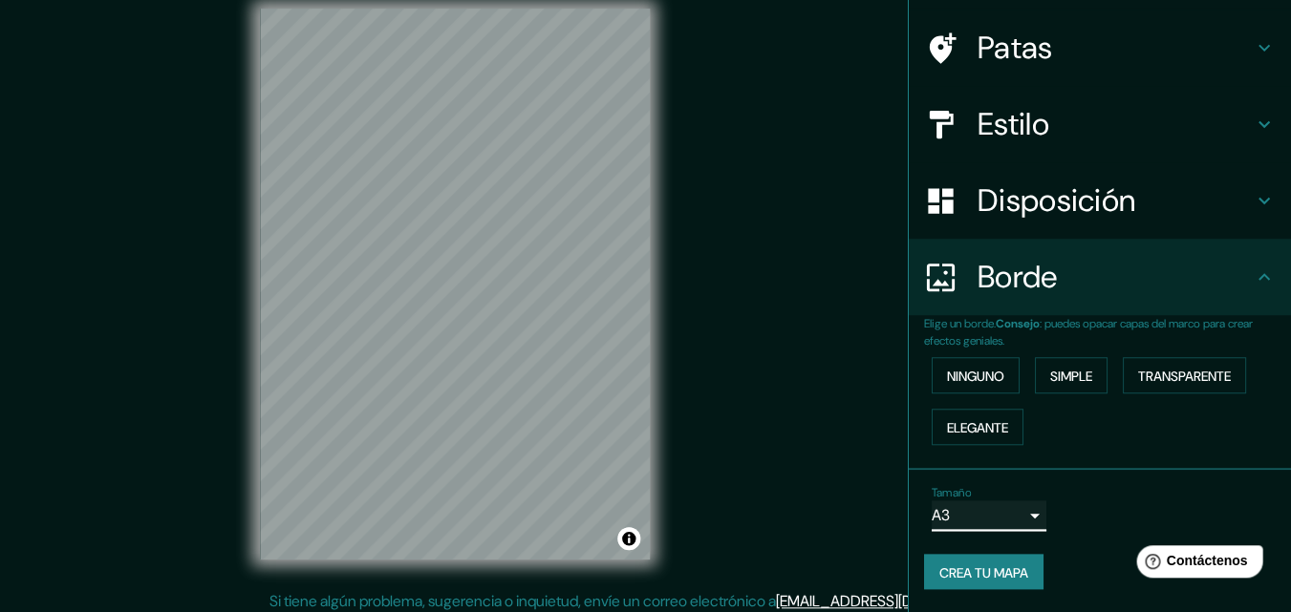
scroll to position [0, 0]
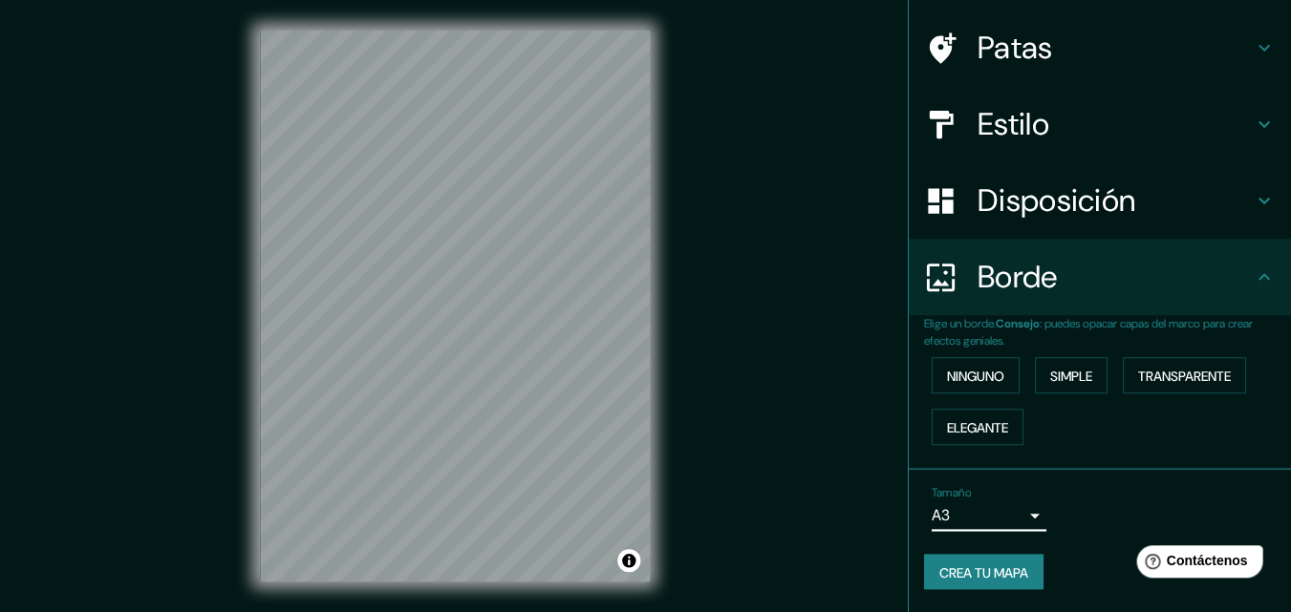
click at [967, 554] on button "Crea tu mapa" at bounding box center [983, 572] width 119 height 36
